Goal: Information Seeking & Learning: Learn about a topic

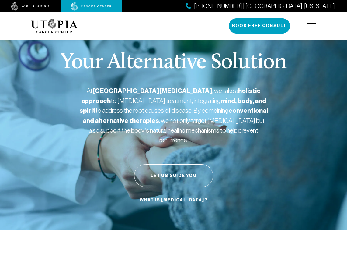
click at [218, 146] on div "Your Alternative Solution At [GEOGRAPHIC_DATA][MEDICAL_DATA] , we take a holist…" at bounding box center [173, 128] width 285 height 203
click at [221, 164] on div "Your Alternative Solution At [GEOGRAPHIC_DATA][MEDICAL_DATA] , we take a holist…" at bounding box center [173, 128] width 285 height 203
click at [228, 190] on div "Your Alternative Solution At [GEOGRAPHIC_DATA][MEDICAL_DATA] , we take a holist…" at bounding box center [173, 128] width 285 height 203
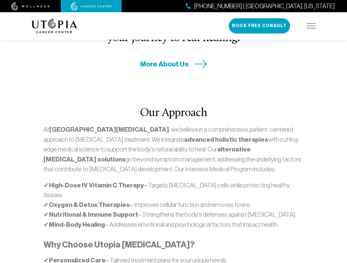
scroll to position [296, 0]
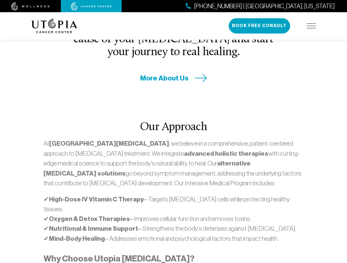
click at [205, 83] on div "Our Approach At [GEOGRAPHIC_DATA][MEDICAL_DATA] , we believe in a comprehensive…" at bounding box center [174, 236] width 292 height 306
click at [214, 83] on div "Our Approach At [GEOGRAPHIC_DATA][MEDICAL_DATA] , we believe in a comprehensive…" at bounding box center [174, 236] width 292 height 306
